Goal: Information Seeking & Learning: Learn about a topic

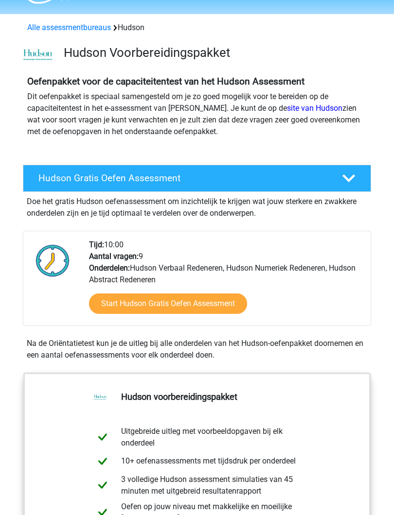
scroll to position [27, 0]
click at [199, 304] on link "Start Hudson Gratis Oefen Assessment" at bounding box center [168, 304] width 158 height 20
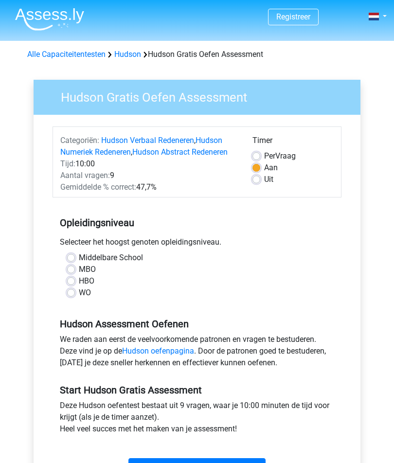
click at [79, 272] on label "MBO" at bounding box center [87, 269] width 17 height 12
click at [71, 272] on input "MBO" at bounding box center [71, 268] width 8 height 10
radio input "true"
click at [79, 273] on label "MBO" at bounding box center [87, 269] width 17 height 12
click at [71, 273] on input "MBO" at bounding box center [71, 268] width 8 height 10
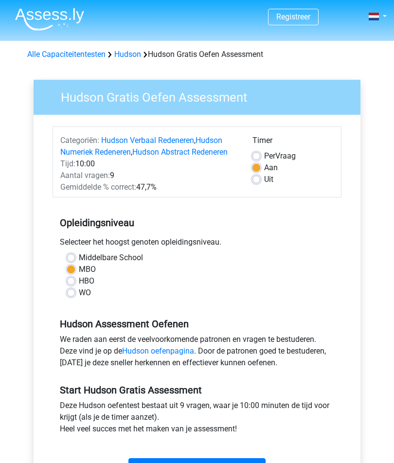
click at [79, 278] on label "HBO" at bounding box center [87, 281] width 16 height 12
click at [73, 278] on input "HBO" at bounding box center [71, 280] width 8 height 10
radio input "true"
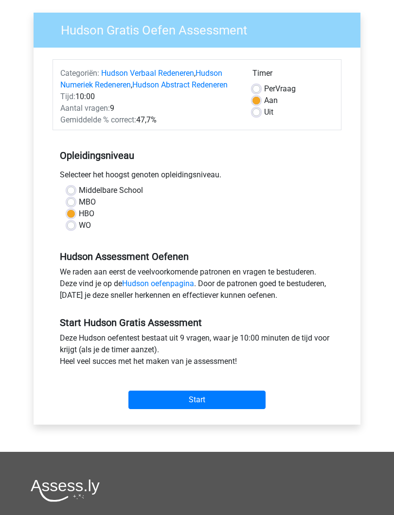
scroll to position [67, 0]
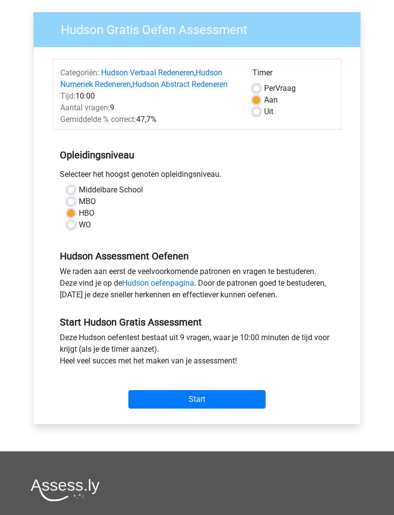
click at [165, 282] on link "Hudson oefenpagina" at bounding box center [158, 283] width 72 height 9
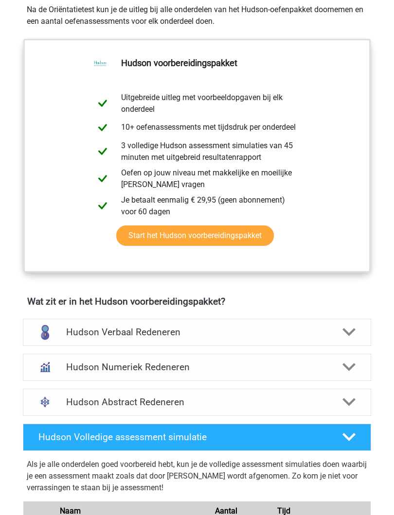
scroll to position [361, 0]
click at [349, 332] on polygon at bounding box center [348, 333] width 13 height 8
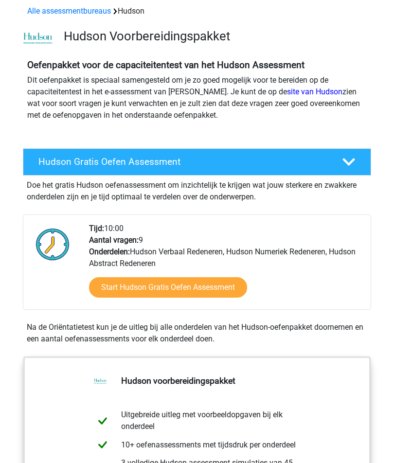
scroll to position [43, 0]
click at [203, 286] on link "Start Hudson Gratis Oefen Assessment" at bounding box center [168, 287] width 158 height 20
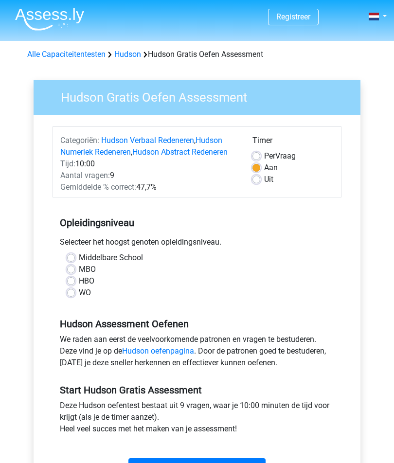
click at [76, 279] on div "HBO" at bounding box center [197, 281] width 260 height 12
click at [79, 280] on label "HBO" at bounding box center [87, 281] width 16 height 12
click at [71, 280] on input "HBO" at bounding box center [71, 280] width 8 height 10
radio input "true"
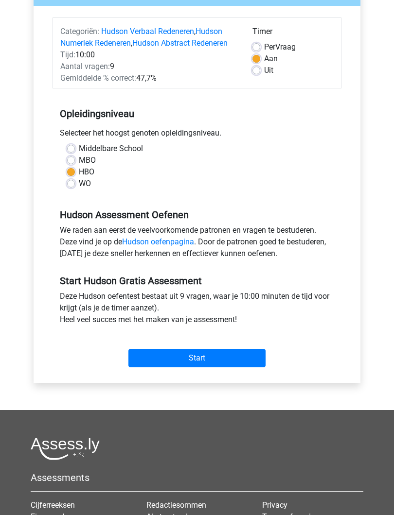
scroll to position [109, 0]
click at [206, 355] on input "Start" at bounding box center [196, 358] width 137 height 18
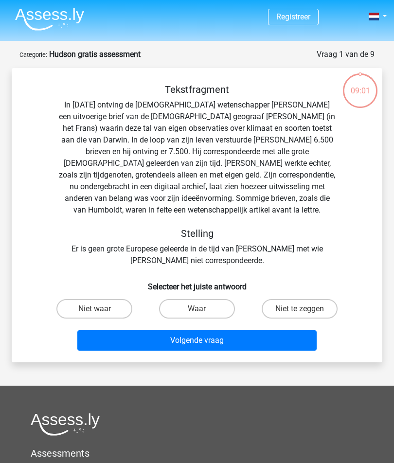
click at [312, 306] on label "Niet te zeggen" at bounding box center [299, 308] width 76 height 19
click at [306, 309] on input "Niet te zeggen" at bounding box center [302, 312] width 6 height 6
radio input "true"
click at [239, 339] on button "Volgende vraag" at bounding box center [197, 340] width 240 height 20
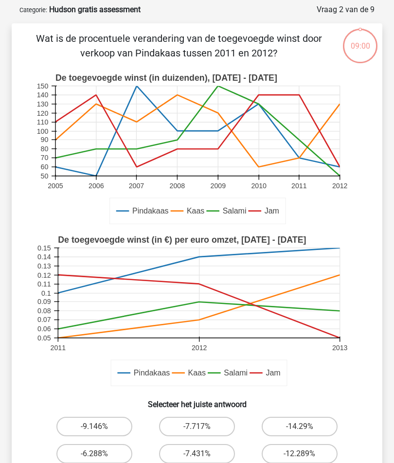
scroll to position [49, 0]
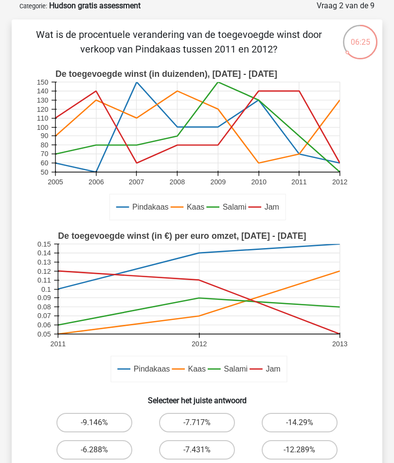
click at [101, 414] on label "-9.146%" at bounding box center [94, 422] width 76 height 19
click at [101, 422] on input "-9.146%" at bounding box center [97, 425] width 6 height 6
radio input "true"
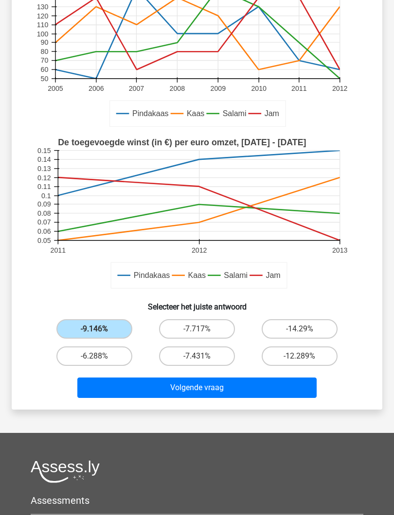
scroll to position [143, 0]
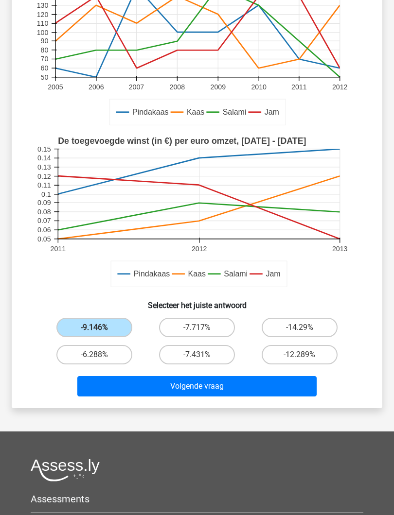
click at [229, 385] on button "Volgende vraag" at bounding box center [197, 386] width 240 height 20
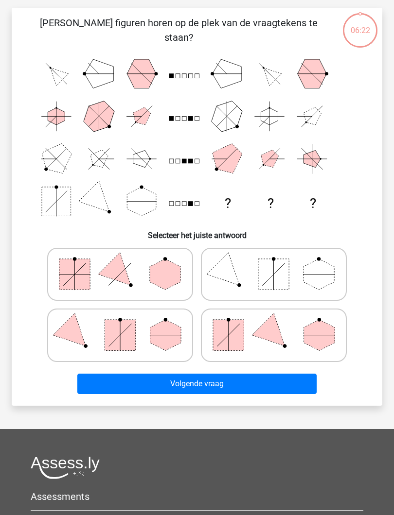
scroll to position [49, 0]
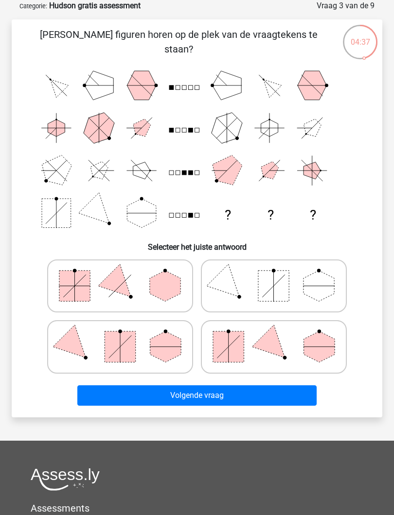
click at [298, 344] on icon at bounding box center [274, 346] width 136 height 45
click at [280, 336] on input "radio" at bounding box center [277, 333] width 6 height 6
radio input "true"
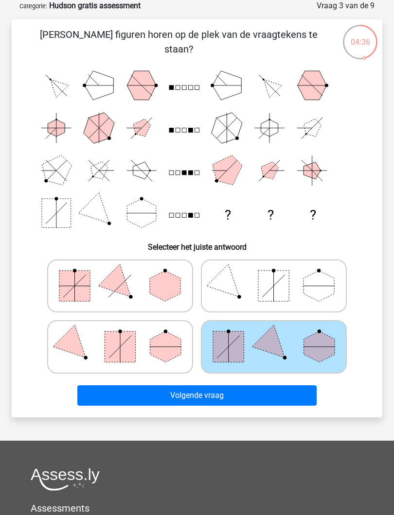
click at [242, 396] on button "Volgende vraag" at bounding box center [197, 395] width 240 height 20
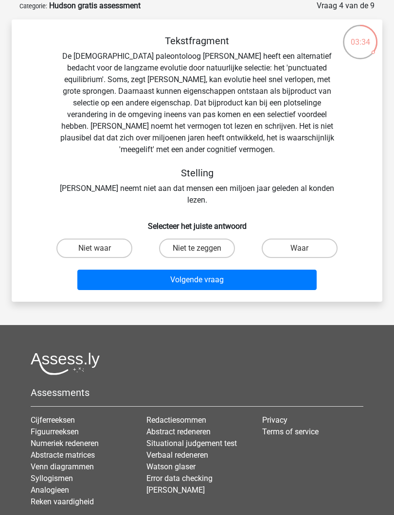
click at [216, 241] on label "Niet te zeggen" at bounding box center [197, 248] width 76 height 19
click at [203, 248] on input "Niet te zeggen" at bounding box center [200, 251] width 6 height 6
radio input "true"
click at [97, 248] on input "Niet waar" at bounding box center [97, 251] width 6 height 6
radio input "true"
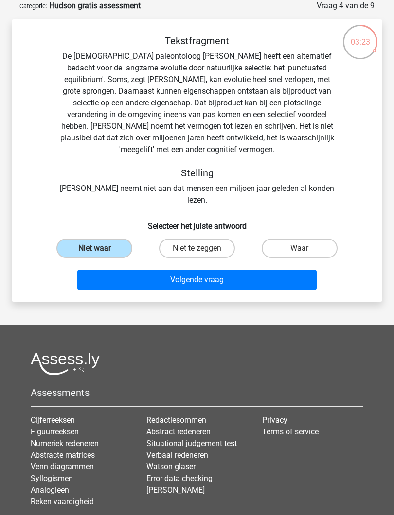
click at [227, 277] on button "Volgende vraag" at bounding box center [197, 280] width 240 height 20
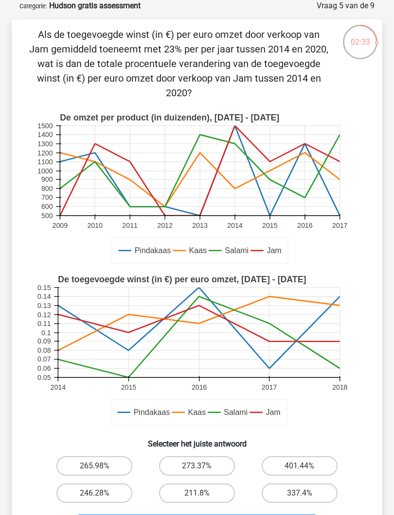
click at [236, 462] on button "Volgende vraag" at bounding box center [197, 525] width 240 height 20
click at [221, 462] on label "211.8%" at bounding box center [197, 493] width 76 height 19
click at [203, 462] on input "211.8%" at bounding box center [200, 496] width 6 height 6
radio input "true"
click at [235, 462] on button "Volgende vraag" at bounding box center [197, 525] width 240 height 20
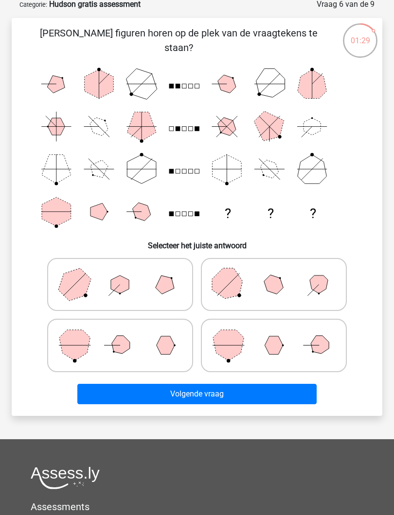
scroll to position [50, 0]
click at [275, 295] on icon at bounding box center [274, 284] width 136 height 45
click at [275, 274] on input "radio" at bounding box center [277, 271] width 6 height 6
radio input "true"
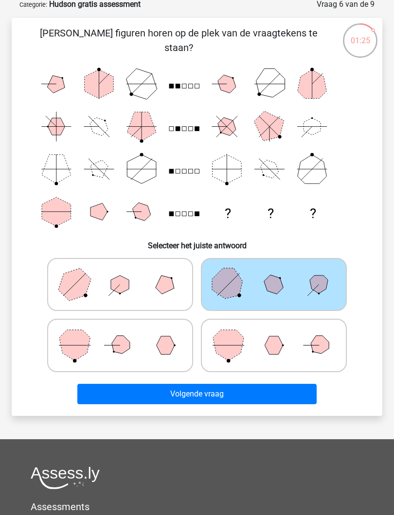
click at [240, 401] on button "Volgende vraag" at bounding box center [197, 394] width 240 height 20
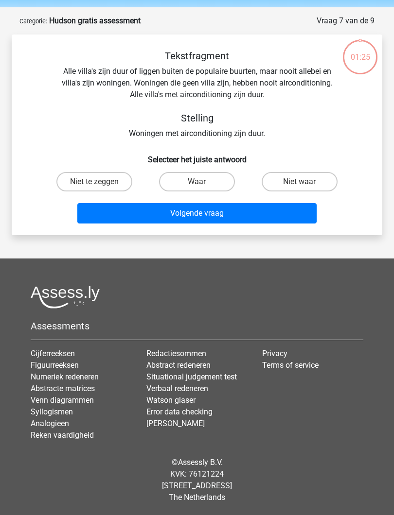
scroll to position [34, 0]
click at [215, 180] on label "Waar" at bounding box center [197, 181] width 76 height 19
click at [203, 182] on input "Waar" at bounding box center [200, 185] width 6 height 6
radio input "true"
click at [231, 211] on button "Volgende vraag" at bounding box center [197, 213] width 240 height 20
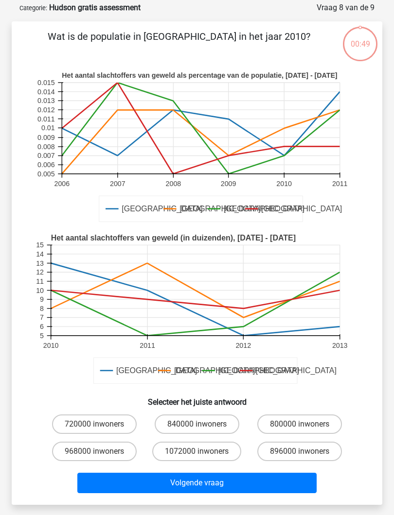
scroll to position [49, 0]
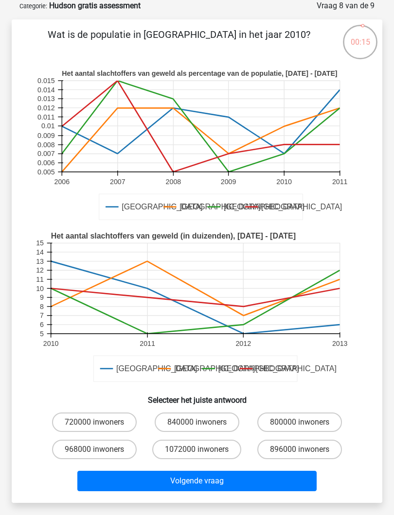
click at [113, 423] on label "720000 inwoners" at bounding box center [94, 422] width 85 height 19
click at [101, 423] on input "720000 inwoners" at bounding box center [97, 425] width 6 height 6
radio input "true"
click at [225, 462] on button "Volgende vraag" at bounding box center [197, 481] width 240 height 20
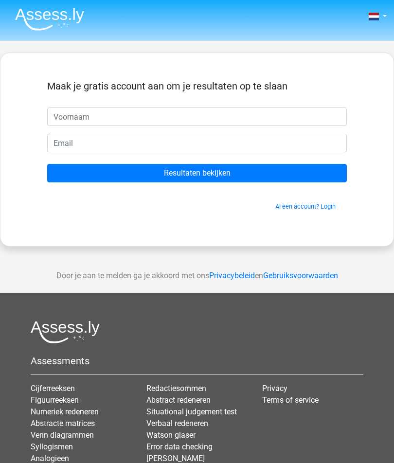
click at [202, 173] on input "Resultaten bekijken" at bounding box center [196, 173] width 299 height 18
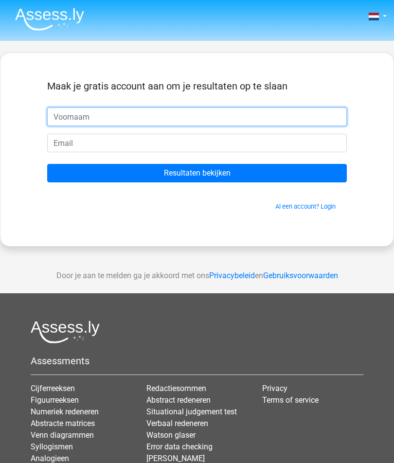
click at [113, 115] on input "text" at bounding box center [196, 116] width 299 height 18
type input "[DATE]"
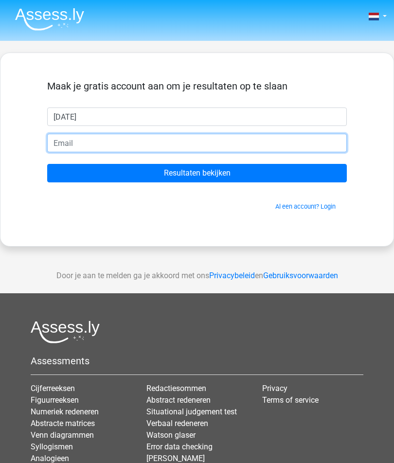
click at [125, 143] on input "email" at bounding box center [196, 143] width 299 height 18
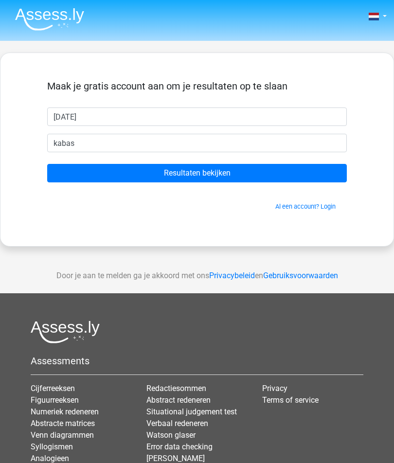
click at [216, 173] on input "Resultaten bekijken" at bounding box center [196, 173] width 299 height 18
click at [246, 170] on input "Resultaten bekijken" at bounding box center [196, 173] width 299 height 18
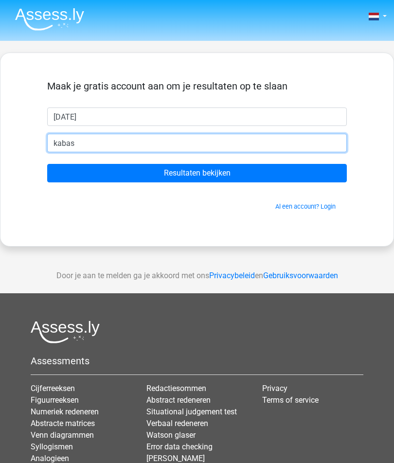
click at [121, 148] on input "kabas" at bounding box center [196, 143] width 299 height 18
type input "[EMAIL_ADDRESS][DATE][DOMAIN_NAME]"
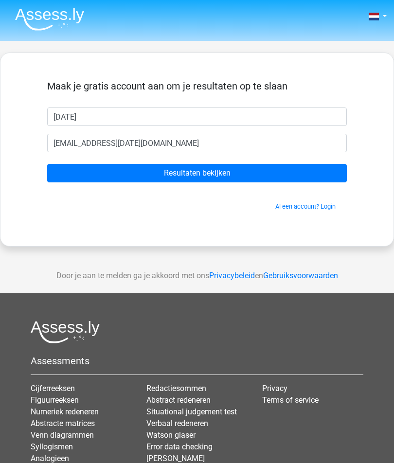
click at [206, 172] on input "Resultaten bekijken" at bounding box center [196, 173] width 299 height 18
click at [220, 172] on input "Resultaten bekijken" at bounding box center [196, 173] width 299 height 18
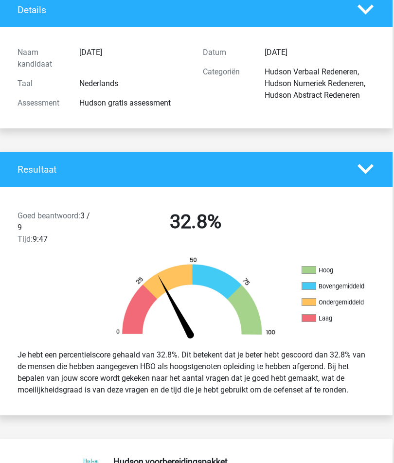
scroll to position [66, 1]
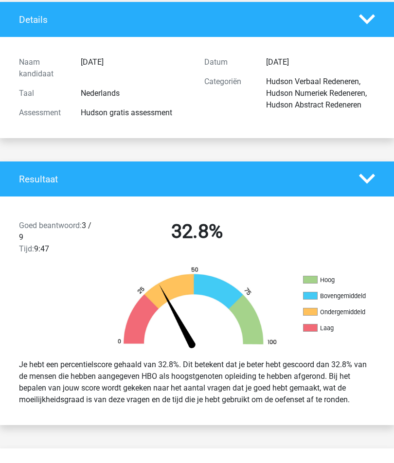
click at [367, 178] on icon at bounding box center [367, 179] width 17 height 17
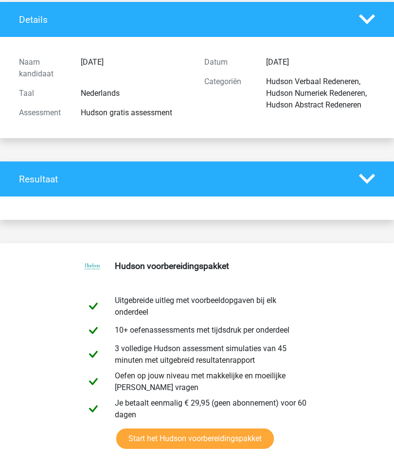
scroll to position [62, 0]
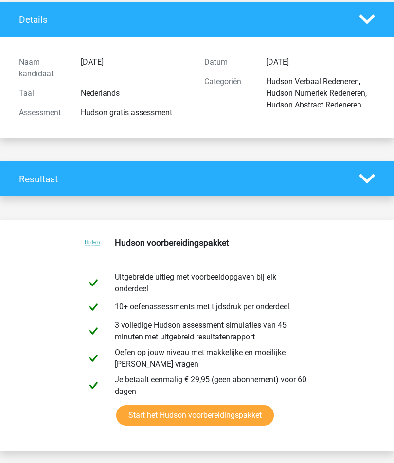
click at [371, 175] on icon at bounding box center [367, 179] width 17 height 17
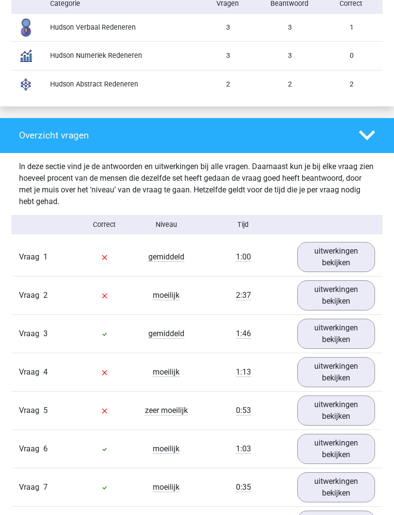
scroll to position [867, 0]
click at [348, 256] on link "uitwerkingen bekijken" at bounding box center [336, 257] width 78 height 30
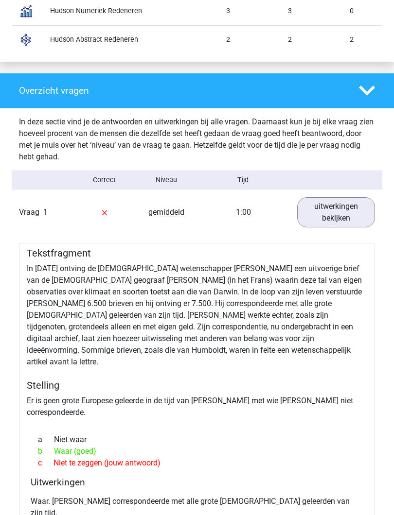
scroll to position [912, 0]
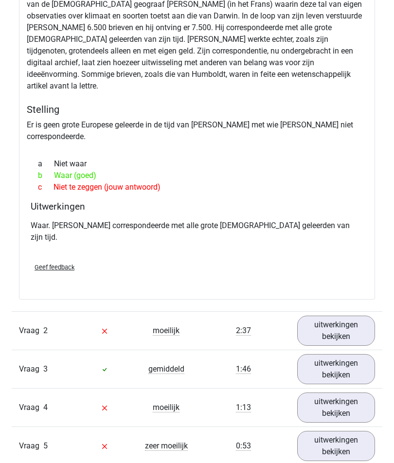
click at [346, 315] on link "uitwerkingen bekijken" at bounding box center [336, 330] width 78 height 30
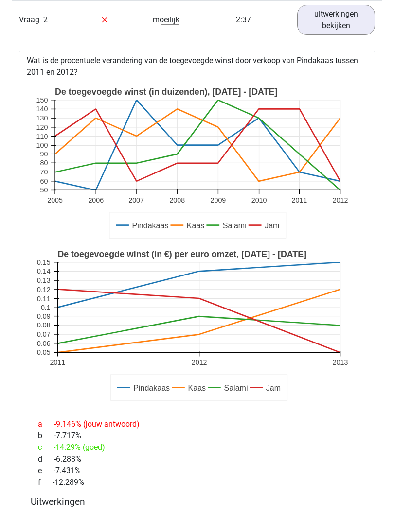
scroll to position [1499, 0]
click at [320, 462] on div "e -7.431%" at bounding box center [197, 471] width 332 height 12
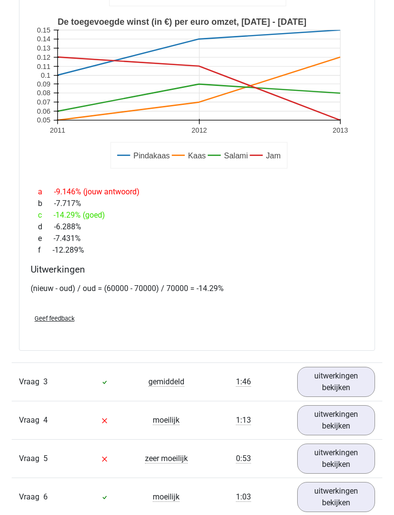
scroll to position [1733, 0]
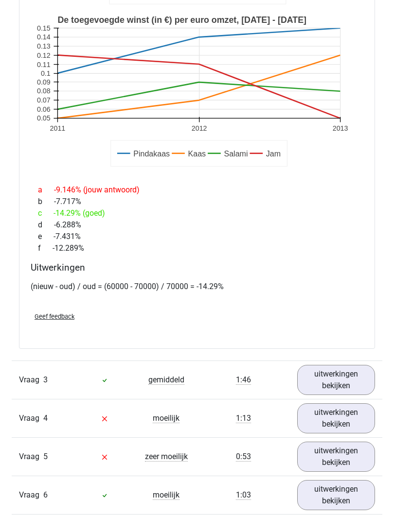
click at [342, 365] on link "uitwerkingen bekijken" at bounding box center [336, 380] width 78 height 30
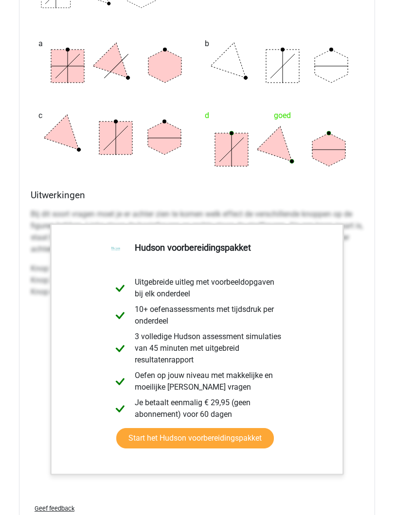
scroll to position [2324, 0]
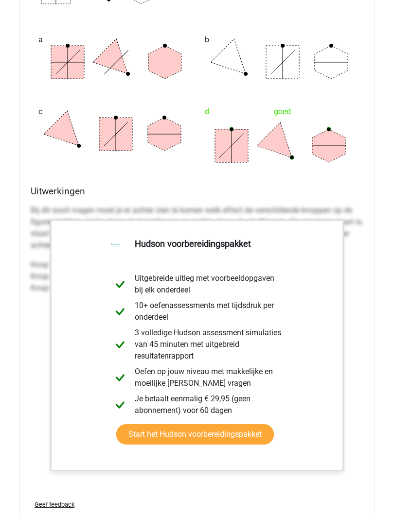
click at [372, 347] on div "[PERSON_NAME] figuren horen op de plek van de vraagtekens te staan? ? ? ? a b c…" at bounding box center [197, 178] width 356 height 717
click at [372, 341] on div "[PERSON_NAME] figuren horen op de plek van de vraagtekens te staan? ? ? ? a b c…" at bounding box center [197, 178] width 356 height 717
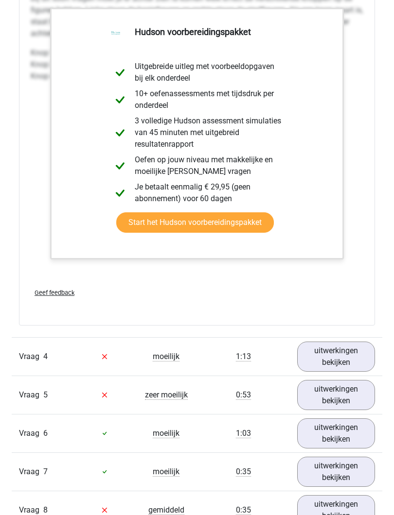
click at [349, 342] on link "uitwerkingen bekijken" at bounding box center [336, 357] width 78 height 30
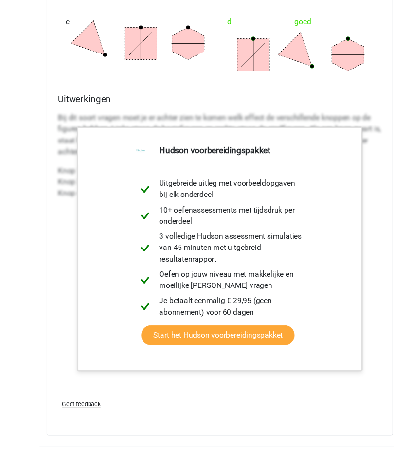
scroll to position [2415, 0]
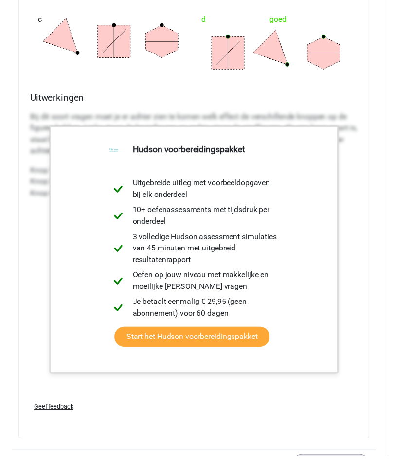
click at [372, 241] on div "[PERSON_NAME] figuren horen op de plek van de vraagtekens te staan? ? ? ? a b c…" at bounding box center [197, 86] width 356 height 717
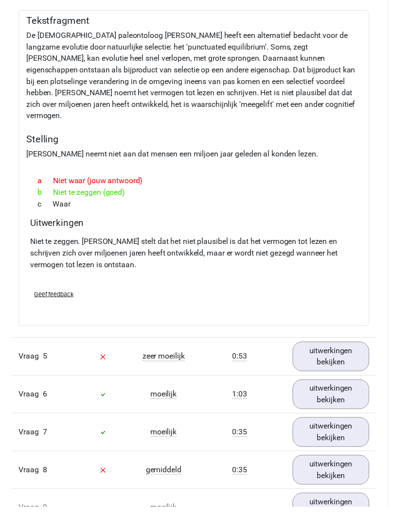
scroll to position [2913, 0]
click at [338, 347] on link "uitwerkingen bekijken" at bounding box center [336, 362] width 78 height 30
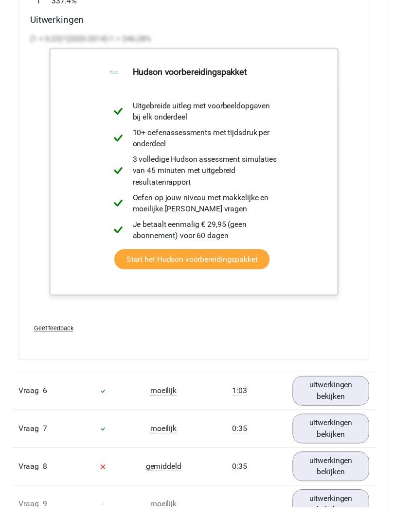
scroll to position [3749, 0]
click at [350, 381] on link "uitwerkingen bekijken" at bounding box center [336, 396] width 78 height 30
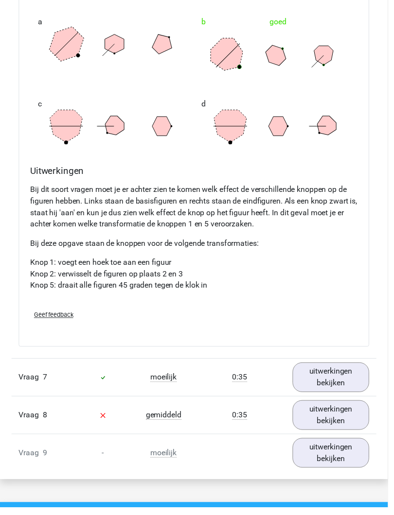
scroll to position [4374, 0]
click at [341, 368] on link "uitwerkingen bekijken" at bounding box center [336, 383] width 78 height 30
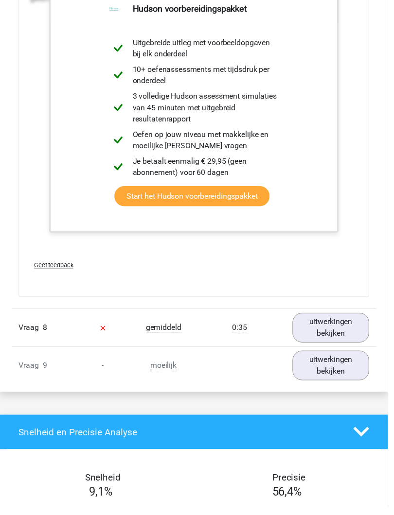
scroll to position [4978, 0]
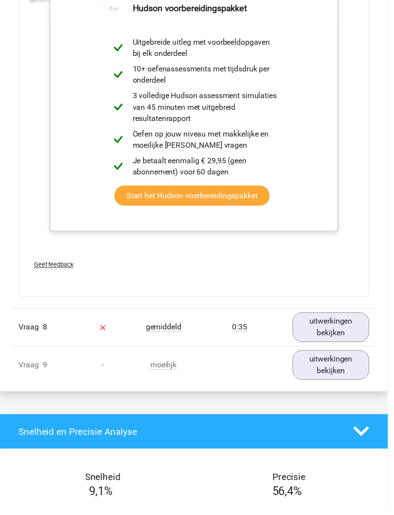
click at [348, 317] on link "uitwerkingen bekijken" at bounding box center [336, 332] width 78 height 30
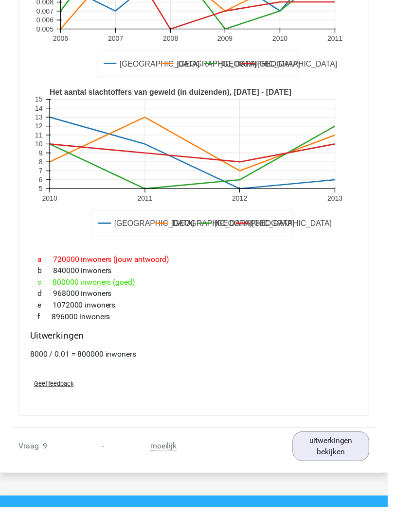
scroll to position [5440, 0]
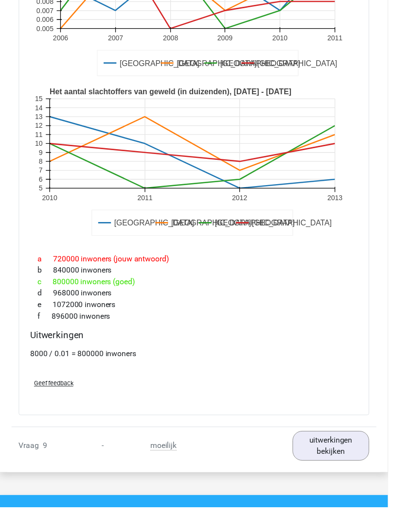
click at [342, 438] on link "uitwerkingen bekijken" at bounding box center [336, 453] width 78 height 30
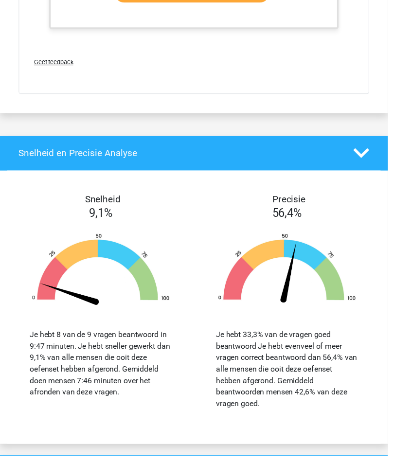
scroll to position [6544, 0]
